Goal: Find specific page/section

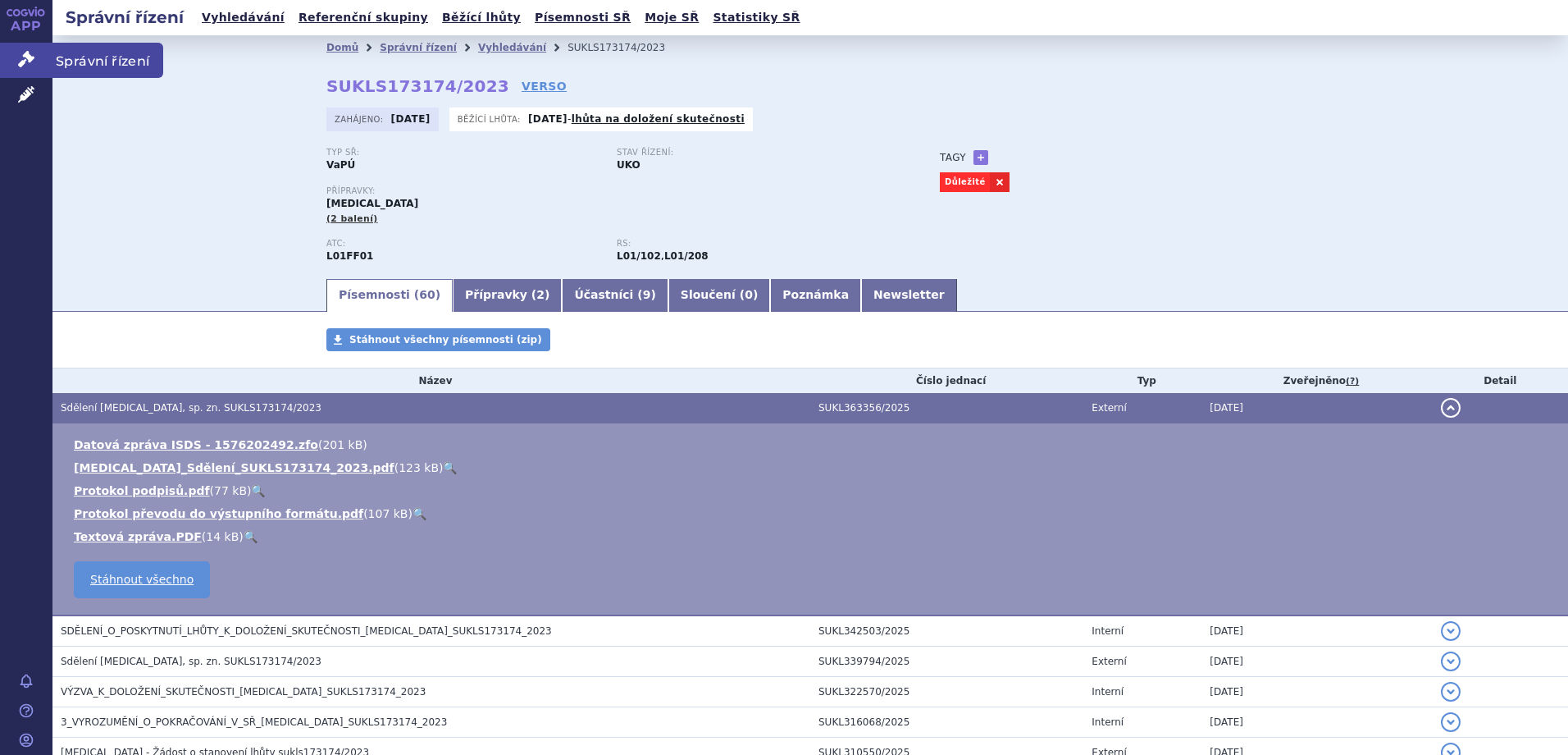
click at [85, 59] on span "Správní řízení" at bounding box center [107, 60] width 111 height 34
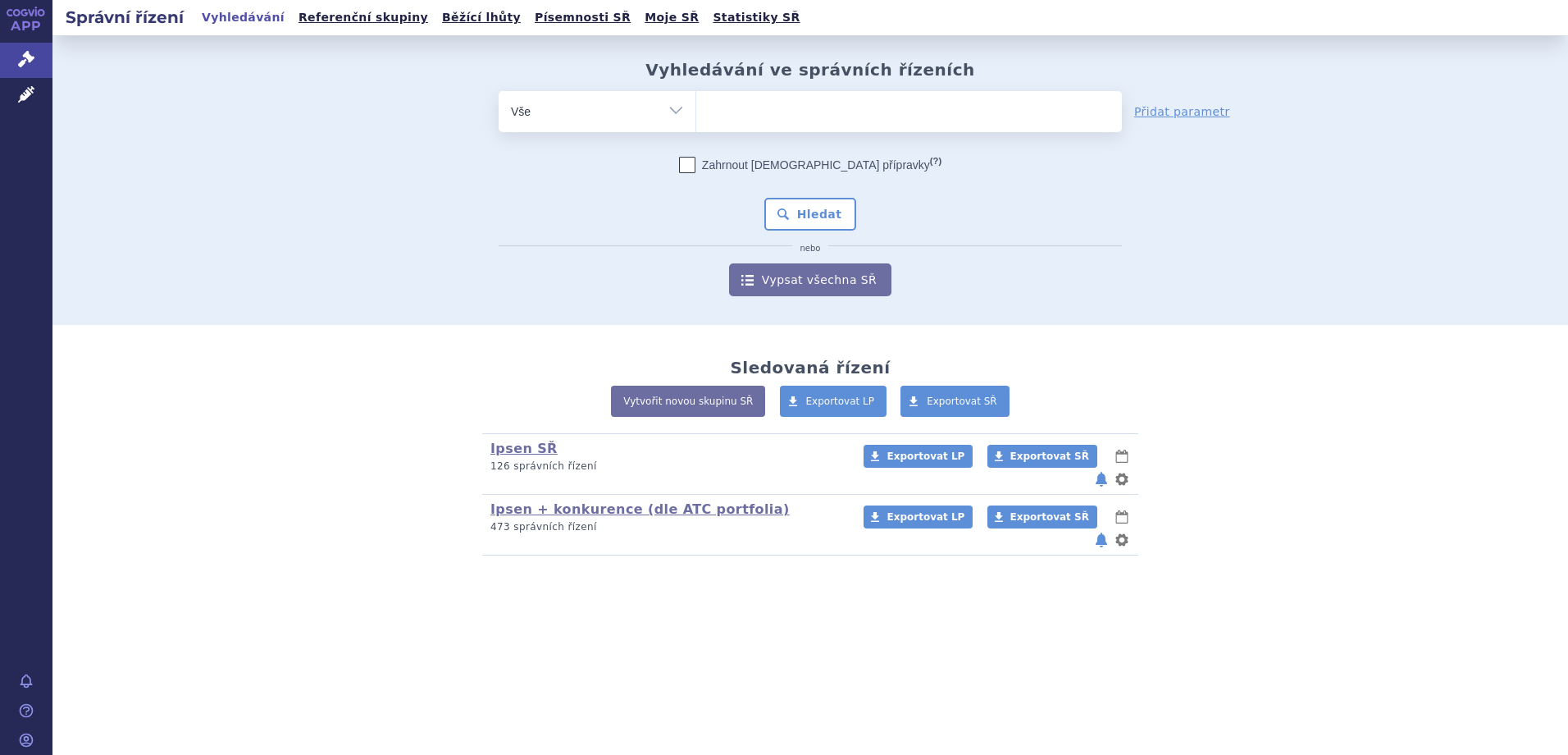
click at [770, 117] on ul at bounding box center [908, 108] width 426 height 34
click at [696, 117] on select at bounding box center [696, 111] width 1 height 41
click at [770, 117] on ul at bounding box center [908, 108] width 426 height 34
click at [696, 117] on select at bounding box center [696, 111] width 1 height 41
type input "by"
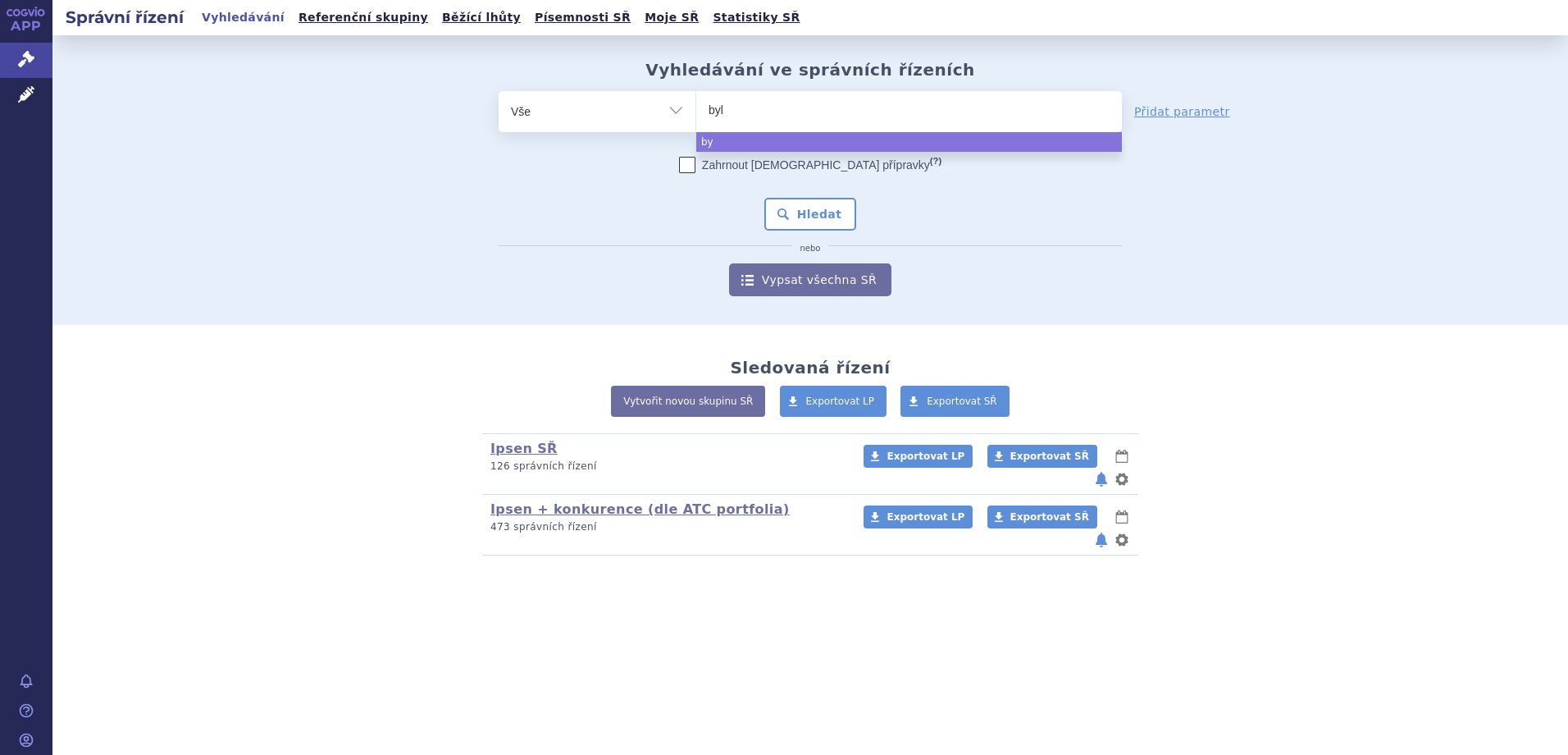
type input "bylv"
type input "bylvay"
select select "bylvay"
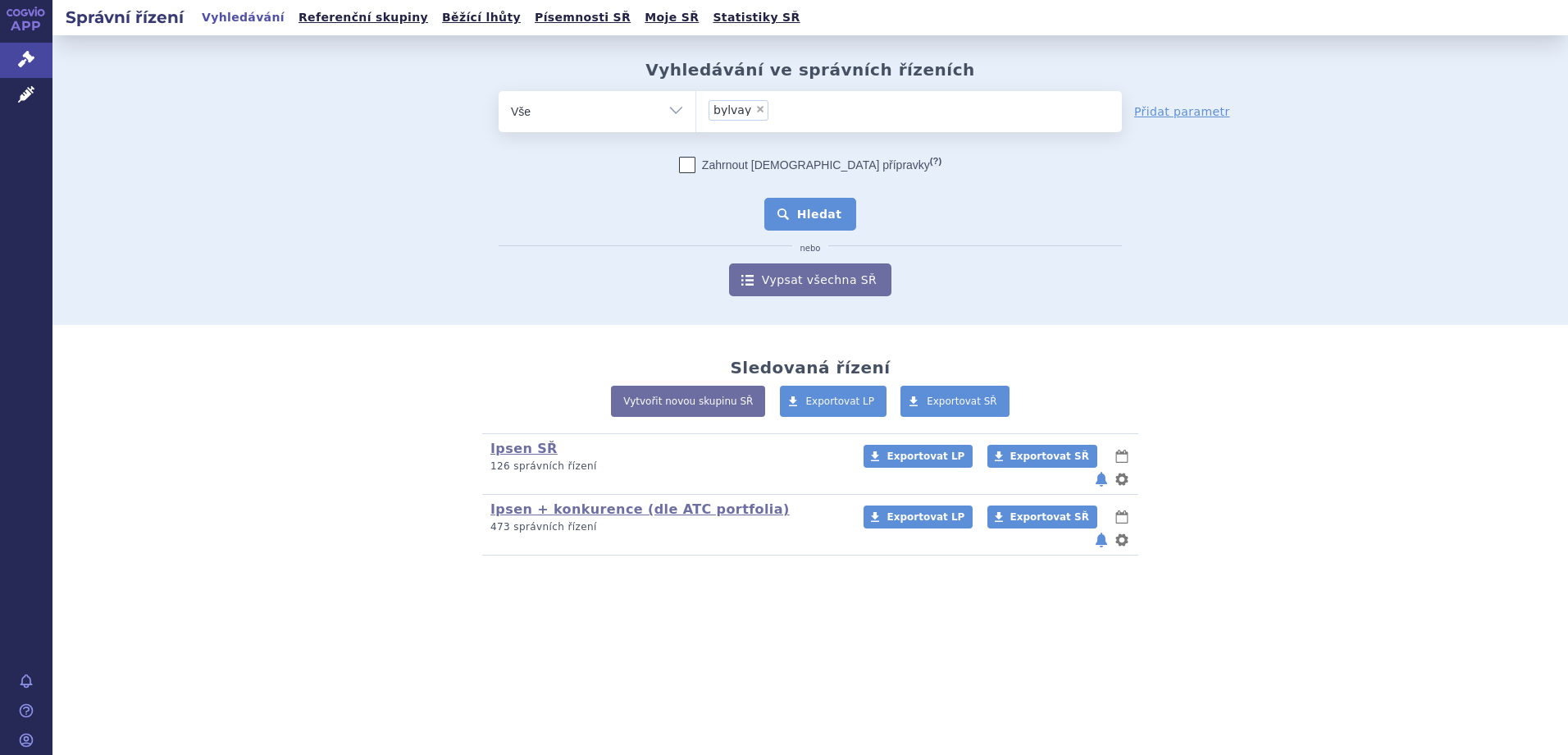
click at [807, 201] on button "Hledat" at bounding box center [810, 213] width 92 height 33
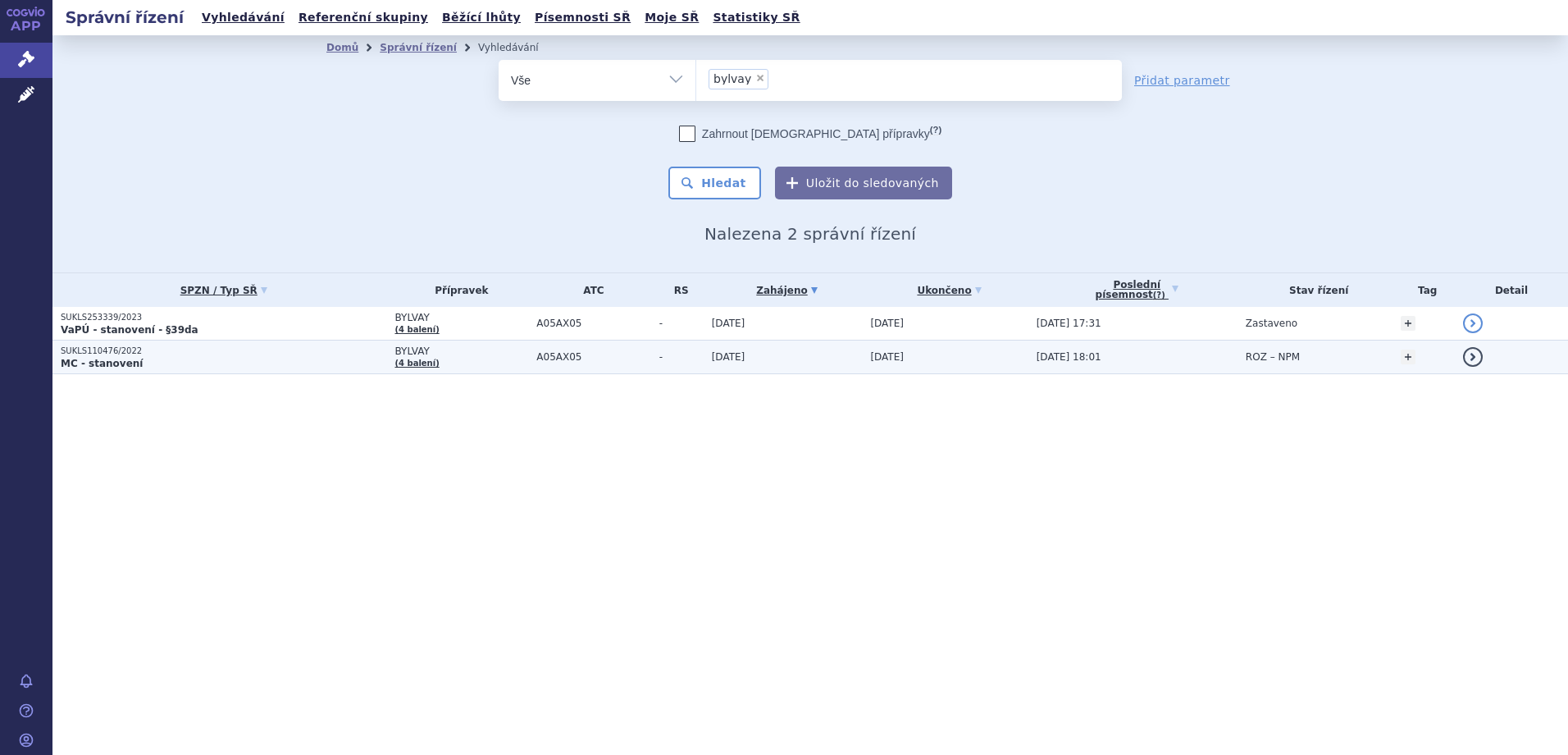
click at [222, 364] on p "MC - stanovení" at bounding box center [223, 364] width 325 height 13
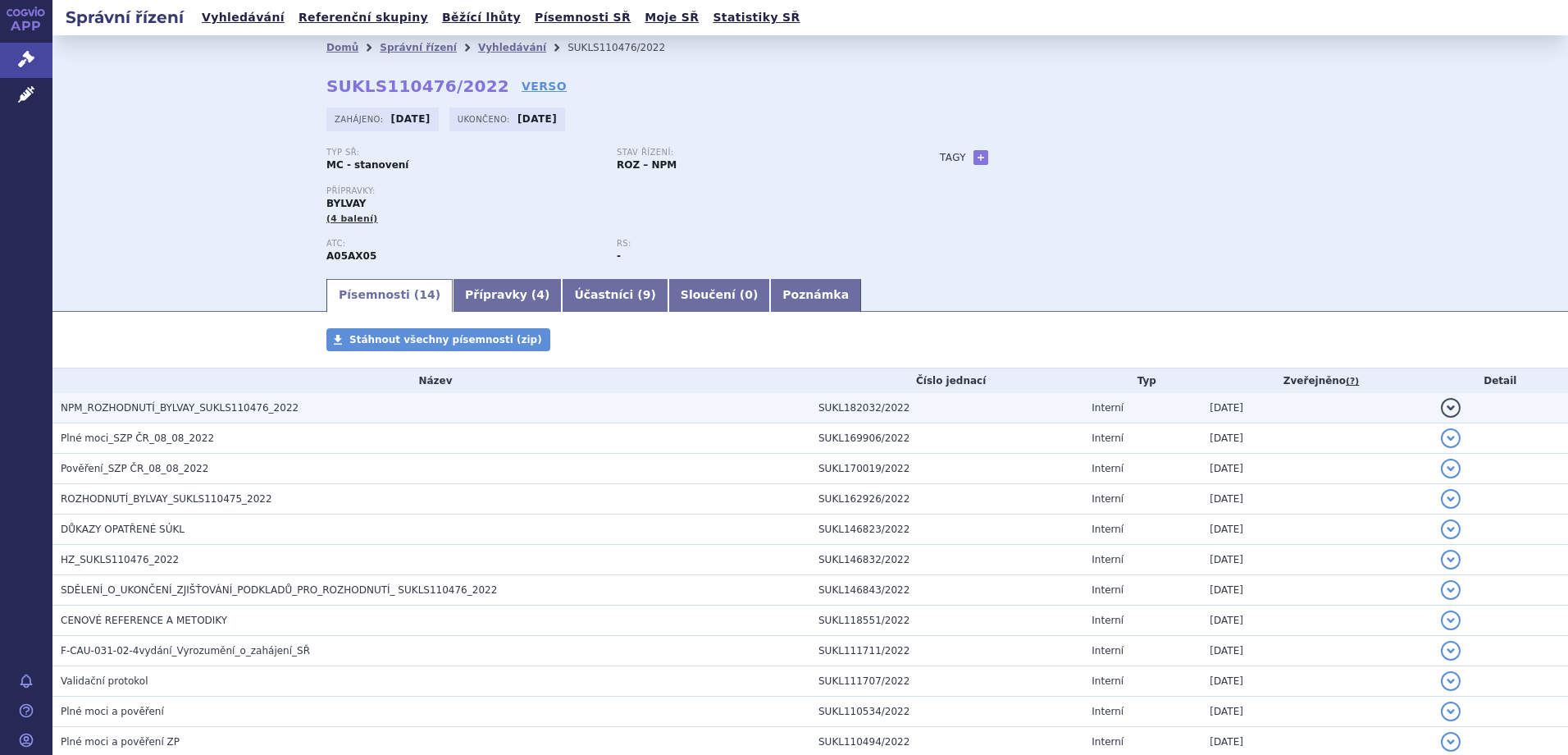
click at [264, 406] on span "NPM_ROZHODNUTÍ_BYLVAY_SUKLS110476_2022" at bounding box center [179, 407] width 238 height 11
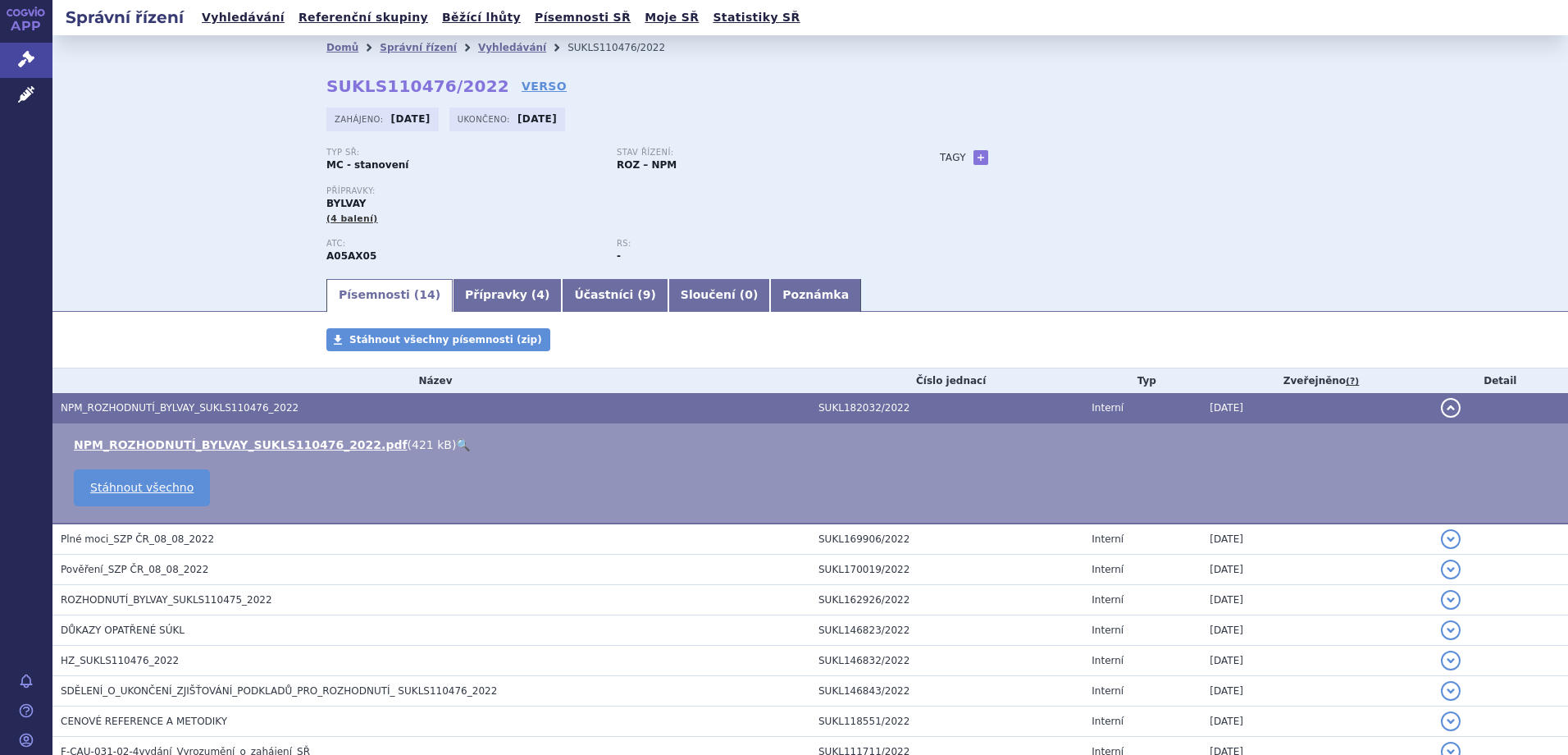
click at [456, 446] on link "🔍" at bounding box center [462, 445] width 14 height 13
